Goal: Ask a question

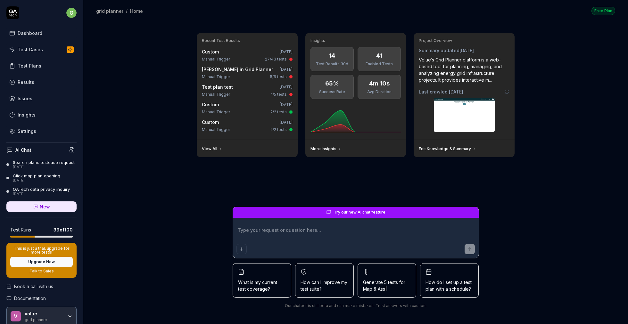
click at [220, 148] on icon at bounding box center [220, 149] width 4 height 4
type textarea "*"
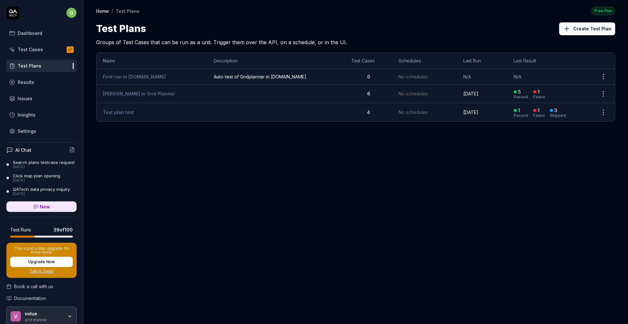
click at [23, 149] on h4 "AI Chat" at bounding box center [23, 150] width 16 height 7
click at [8, 147] on icon at bounding box center [9, 150] width 6 height 6
click at [69, 150] on icon at bounding box center [72, 150] width 6 height 6
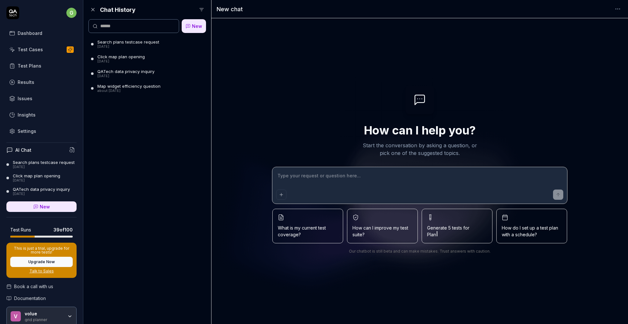
type textarea "*"
click at [23, 116] on div "Insights" at bounding box center [27, 114] width 18 height 7
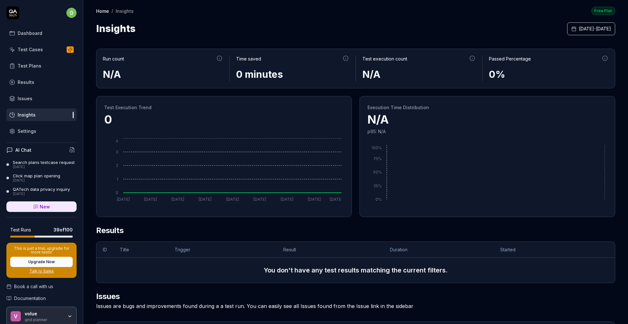
click at [22, 148] on h4 "AI Chat" at bounding box center [23, 150] width 16 height 7
